Goal: Information Seeking & Learning: Learn about a topic

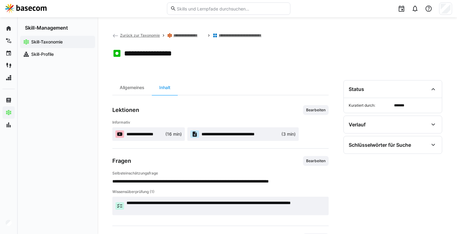
click at [40, 6] on img at bounding box center [26, 9] width 42 height 10
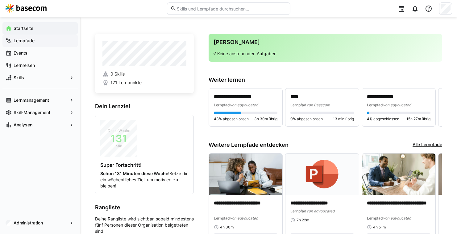
click at [35, 42] on span "Lernpfade" at bounding box center [44, 41] width 62 height 6
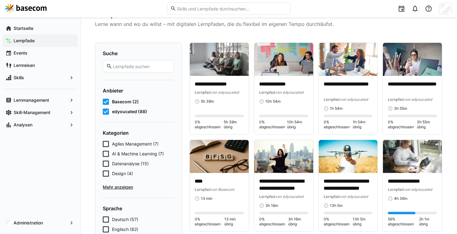
scroll to position [28, 0]
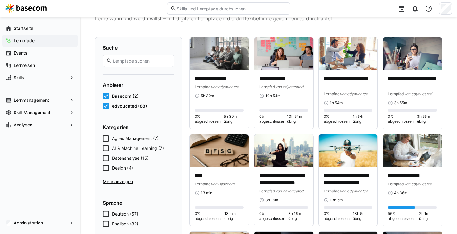
click at [110, 107] on eds-checkbox "edyoucated (88)" at bounding box center [139, 106] width 72 height 6
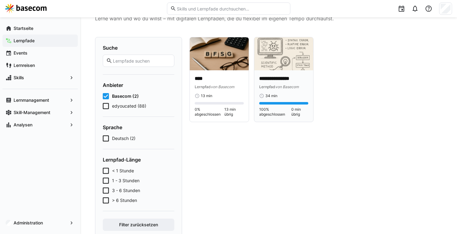
click at [275, 60] on img at bounding box center [283, 53] width 59 height 33
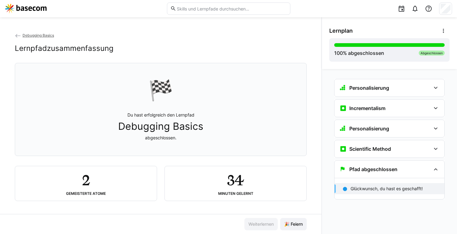
scroll to position [3, 0]
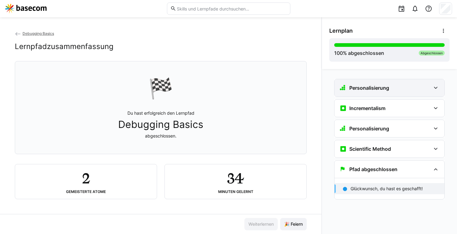
click at [361, 91] on div "Personalisierung" at bounding box center [364, 87] width 50 height 7
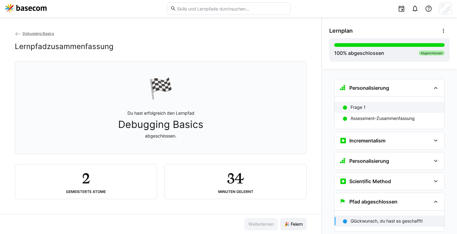
click at [360, 110] on p "Frage 1" at bounding box center [357, 107] width 15 height 6
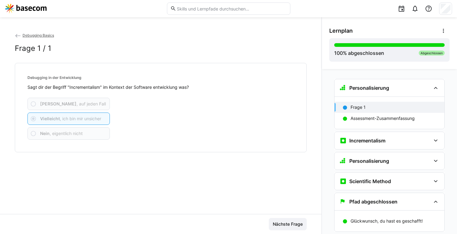
scroll to position [10, 0]
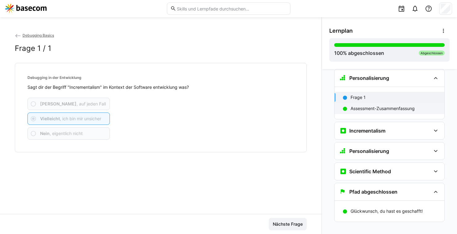
click at [365, 104] on div "Assessment-Zusammenfassung" at bounding box center [389, 108] width 110 height 11
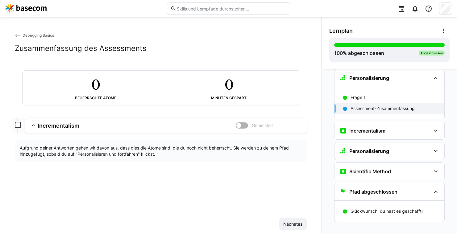
click at [365, 112] on div "Assessment-Zusammenfassung" at bounding box center [389, 108] width 110 height 11
click at [365, 126] on div "Incrementalism" at bounding box center [389, 130] width 110 height 17
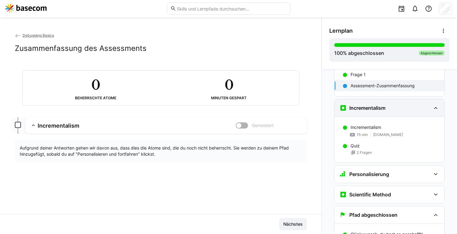
scroll to position [63, 0]
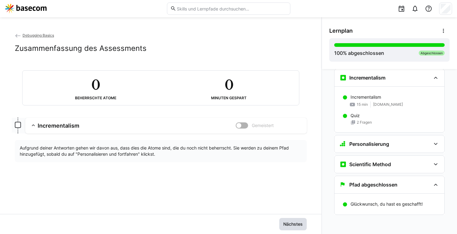
click at [287, 223] on span "Nächstes" at bounding box center [292, 224] width 21 height 6
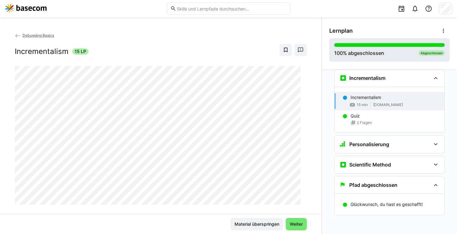
click at [363, 53] on div "100 % abgeschlossen" at bounding box center [359, 52] width 50 height 7
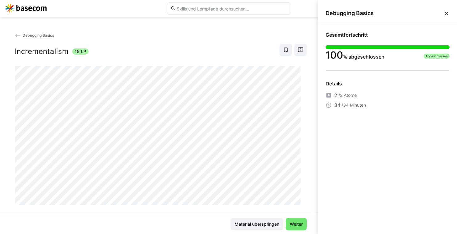
click at [444, 11] on eds-icon at bounding box center [446, 13] width 6 height 6
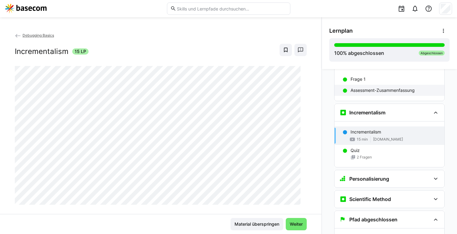
scroll to position [0, 0]
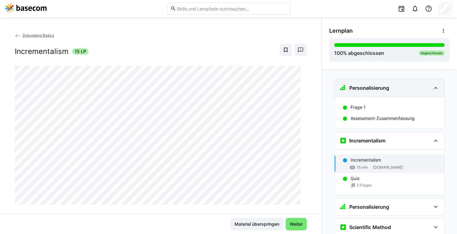
click at [384, 87] on h3 "Personalisierung" at bounding box center [369, 88] width 40 height 6
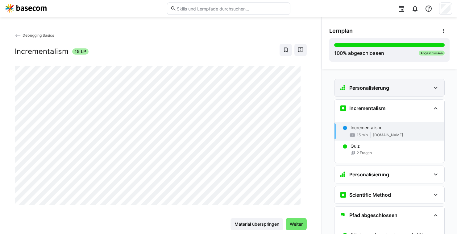
click at [379, 86] on h3 "Personalisierung" at bounding box center [369, 88] width 40 height 6
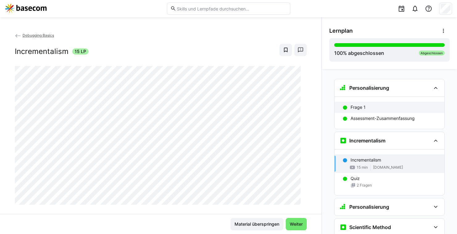
click at [368, 103] on div "Frage 1" at bounding box center [389, 107] width 110 height 11
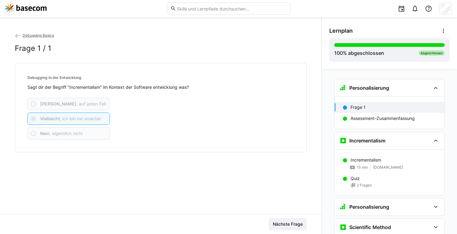
scroll to position [10, 0]
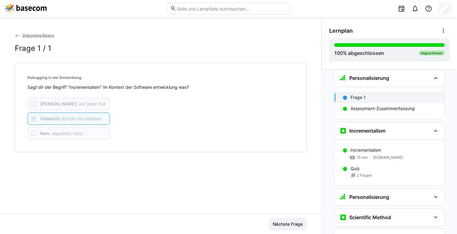
click at [41, 36] on span "Debugging Basics" at bounding box center [38, 35] width 31 height 5
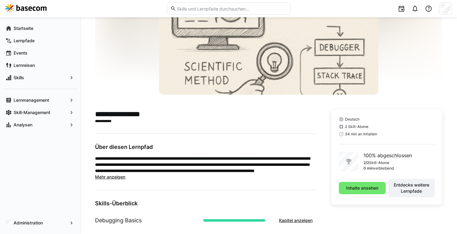
scroll to position [71, 0]
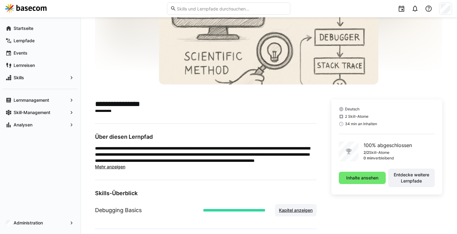
click at [294, 212] on span "Kapitel anzeigen" at bounding box center [295, 210] width 35 height 6
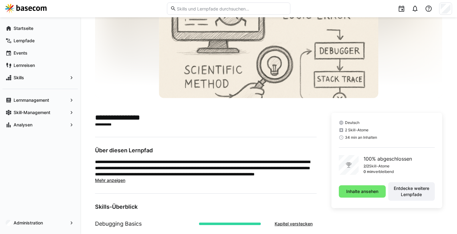
scroll to position [57, 0]
click at [37, 34] on div "Startseite" at bounding box center [39, 28] width 75 height 12
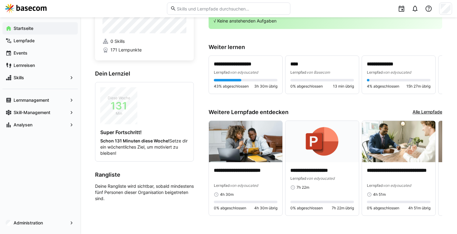
scroll to position [37, 0]
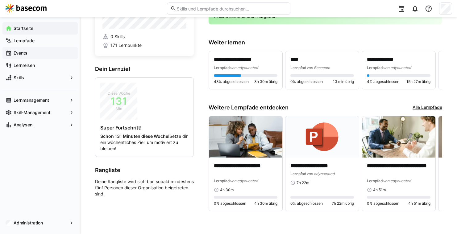
click at [49, 56] on span "Events" at bounding box center [44, 53] width 62 height 6
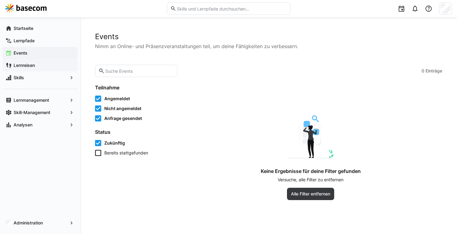
click at [47, 69] on div "Lernreisen" at bounding box center [39, 65] width 75 height 12
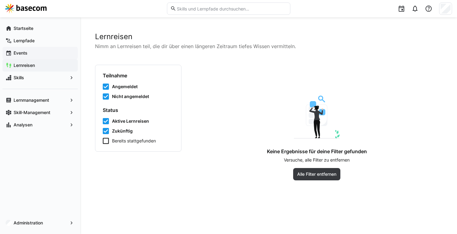
click at [36, 51] on span "Events" at bounding box center [44, 53] width 62 height 6
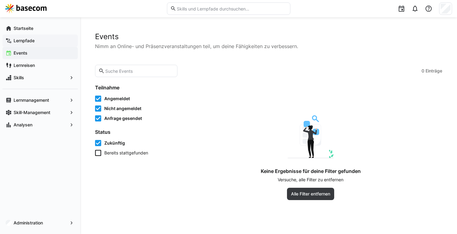
click at [31, 38] on span "Lernpfade" at bounding box center [44, 41] width 62 height 6
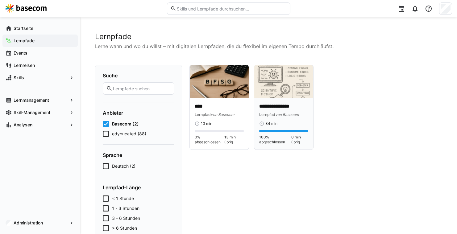
click at [262, 91] on img at bounding box center [283, 81] width 59 height 33
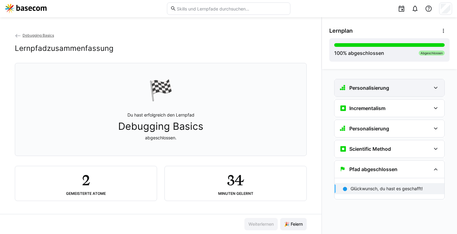
click at [356, 85] on h3 "Personalisierung" at bounding box center [369, 88] width 40 height 6
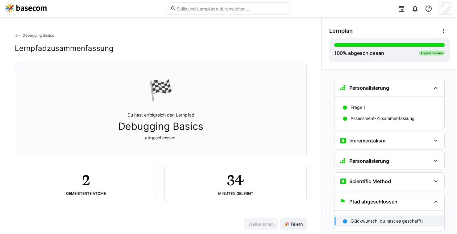
scroll to position [3, 0]
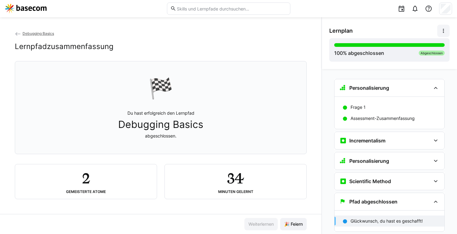
click at [444, 29] on eds-icon at bounding box center [443, 31] width 6 height 6
click at [443, 30] on eds-icon at bounding box center [443, 31] width 6 height 6
click at [361, 91] on h3 "Personalisierung" at bounding box center [369, 88] width 40 height 6
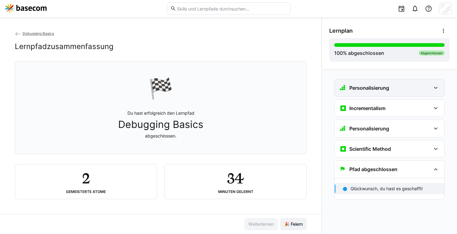
click at [366, 91] on div "Personalisierung" at bounding box center [389, 87] width 110 height 17
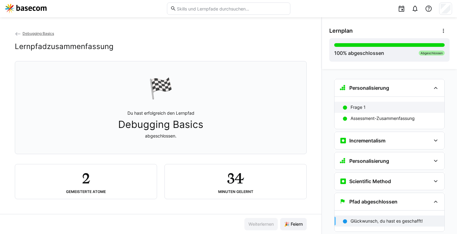
click at [362, 107] on p "Frage 1" at bounding box center [357, 107] width 15 height 6
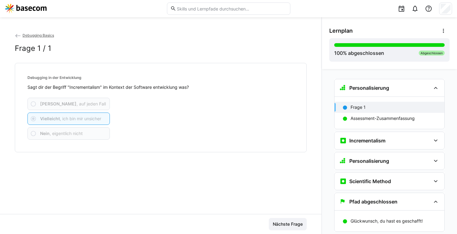
scroll to position [10, 0]
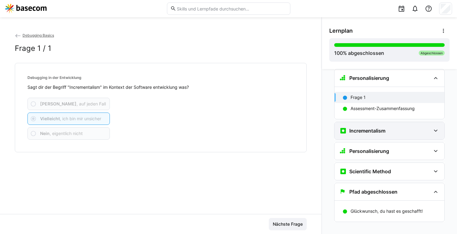
click at [358, 133] on h3 "Incrementalism" at bounding box center [367, 131] width 36 height 6
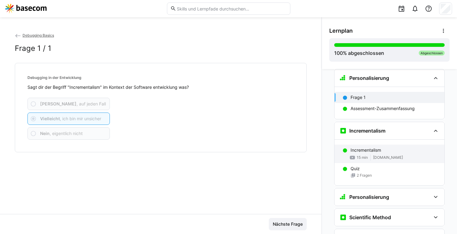
click at [362, 148] on p "Incrementalism" at bounding box center [365, 150] width 31 height 6
click at [362, 148] on div "Incrementalism 15 min [DOMAIN_NAME] Quiz 2 Fragen" at bounding box center [389, 163] width 110 height 46
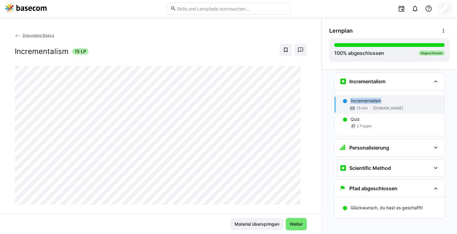
scroll to position [63, 0]
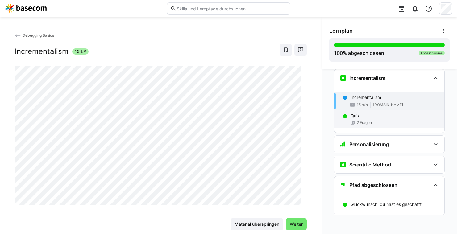
click at [368, 120] on div "Quiz 2 Fragen" at bounding box center [389, 118] width 110 height 17
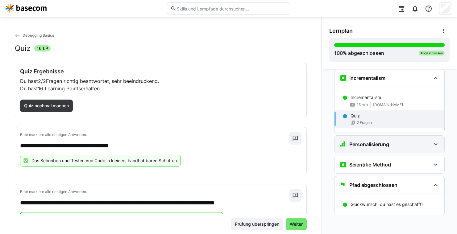
click at [360, 144] on h3 "Personalisierung" at bounding box center [369, 144] width 40 height 6
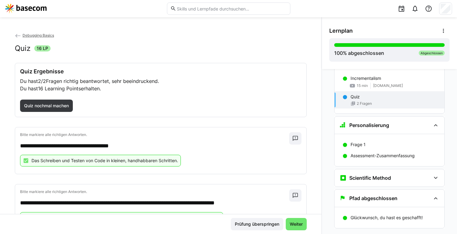
scroll to position [95, 0]
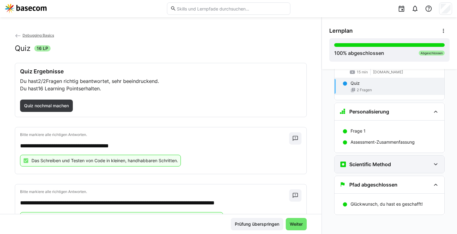
click at [361, 160] on div "Scientific Method" at bounding box center [389, 164] width 110 height 17
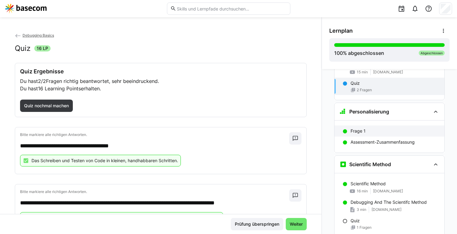
click at [363, 131] on div "Frage 1" at bounding box center [394, 131] width 89 height 6
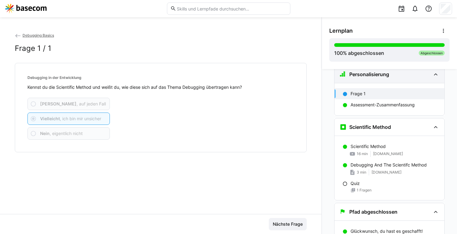
scroll to position [160, 0]
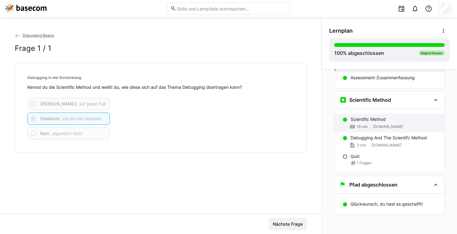
click at [372, 124] on div "16 min [DOMAIN_NAME]" at bounding box center [394, 127] width 89 height 6
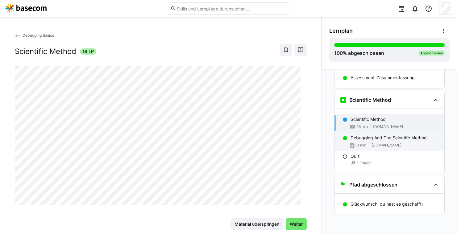
click at [375, 141] on div "Debugging And The Scientifc Method 3 min [DOMAIN_NAME]" at bounding box center [389, 141] width 110 height 19
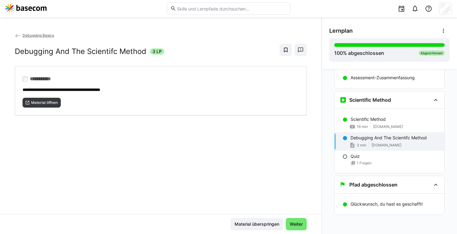
click at [28, 3] on div at bounding box center [228, 8] width 447 height 17
click at [30, 9] on img at bounding box center [26, 9] width 42 height 10
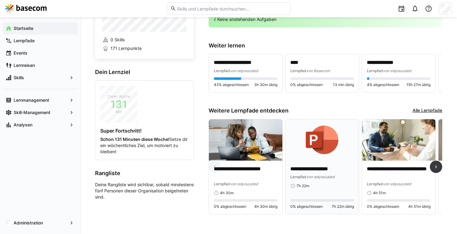
scroll to position [37, 0]
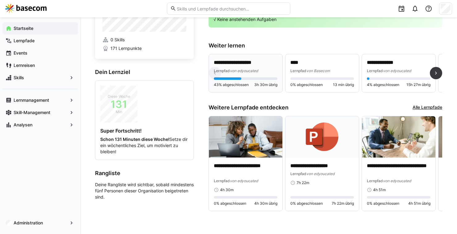
click at [261, 68] on div "Lernpfad von edyoucated" at bounding box center [246, 71] width 64 height 6
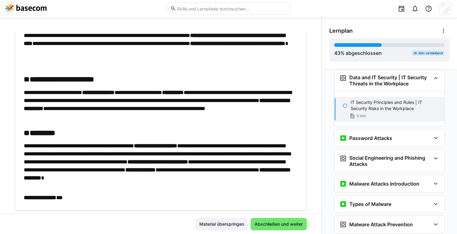
scroll to position [73, 0]
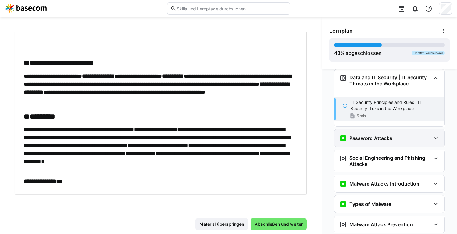
click at [353, 130] on div "Password Attacks" at bounding box center [389, 138] width 110 height 17
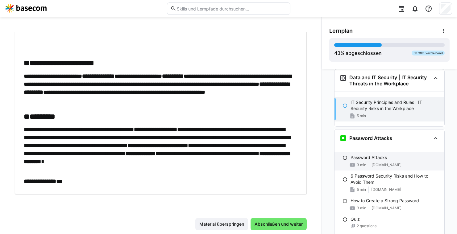
click at [365, 156] on p "Password Attacks" at bounding box center [368, 158] width 36 height 6
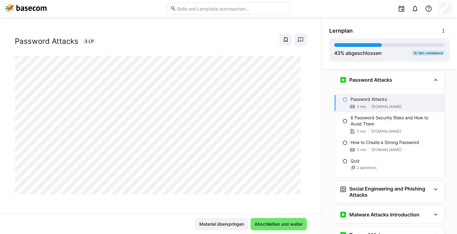
scroll to position [227, 0]
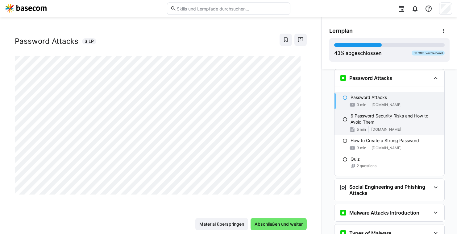
click at [376, 124] on p "6 Password Security Risks and How to Avoid Them" at bounding box center [394, 119] width 89 height 12
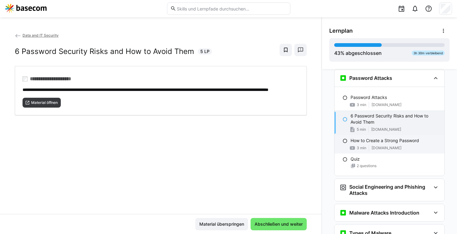
click at [376, 145] on div "3 min [DOMAIN_NAME]" at bounding box center [394, 148] width 89 height 6
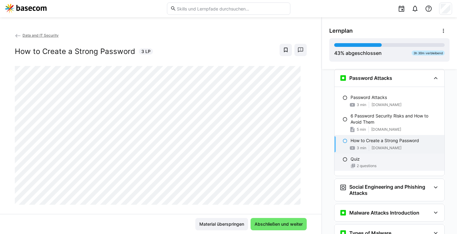
click at [374, 157] on div "Quiz" at bounding box center [394, 159] width 89 height 6
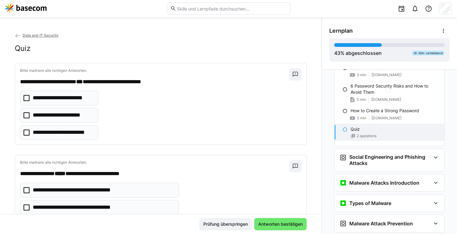
scroll to position [260, 0]
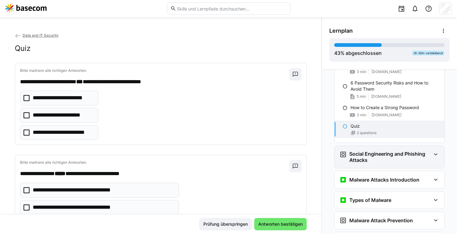
click at [369, 153] on h3 "Social Engineering and Phishing Attacks" at bounding box center [389, 157] width 81 height 12
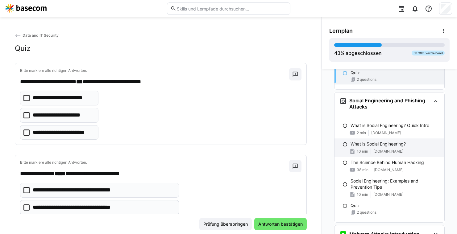
click at [371, 147] on div "What is Social Engineering? 10 min [DOMAIN_NAME]" at bounding box center [389, 148] width 110 height 19
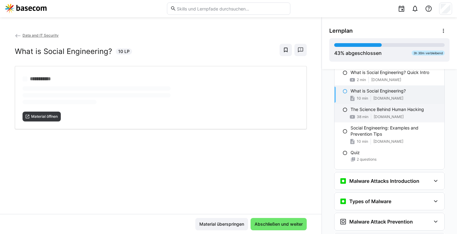
scroll to position [367, 0]
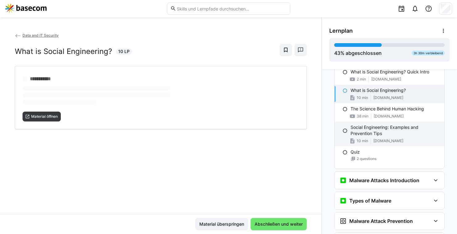
click at [370, 135] on p "Social Engineering: Examples and Prevention Tips" at bounding box center [394, 130] width 89 height 12
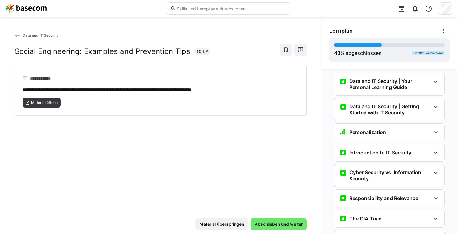
scroll to position [0, 0]
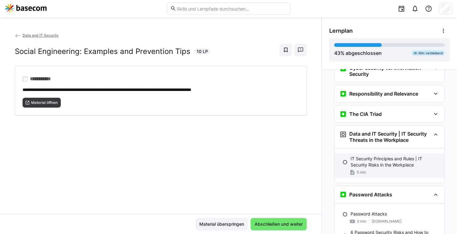
click at [374, 160] on p "IT Security Principles and Rules | IT Security Risks in the Workplace" at bounding box center [394, 162] width 89 height 12
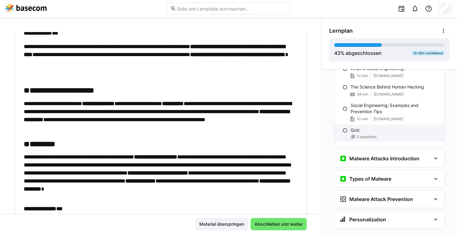
scroll to position [403, 0]
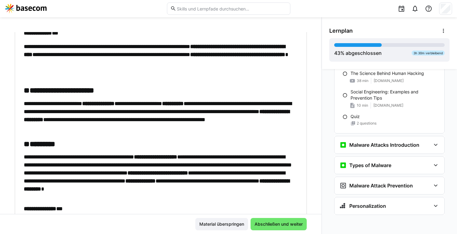
click at [40, 7] on img at bounding box center [26, 9] width 42 height 10
